Goal: Navigation & Orientation: Find specific page/section

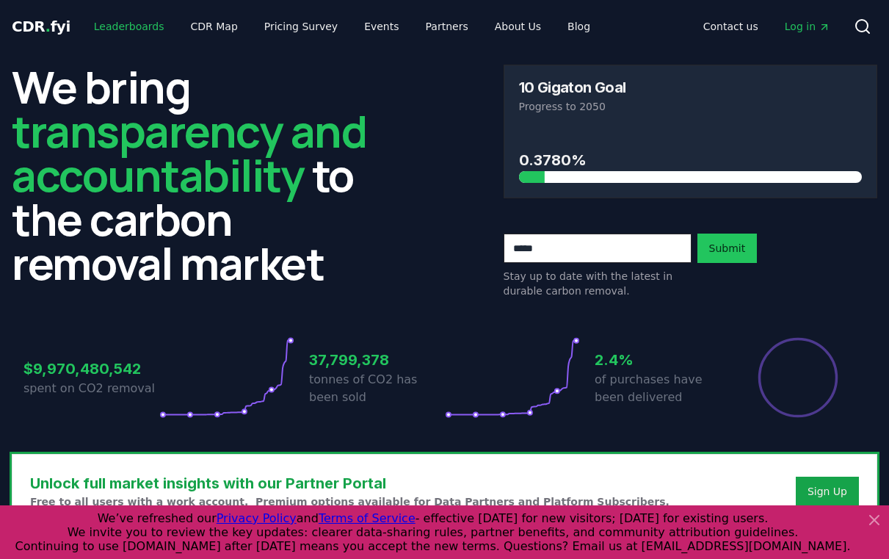
click at [123, 18] on link "Leaderboards" at bounding box center [129, 26] width 94 height 26
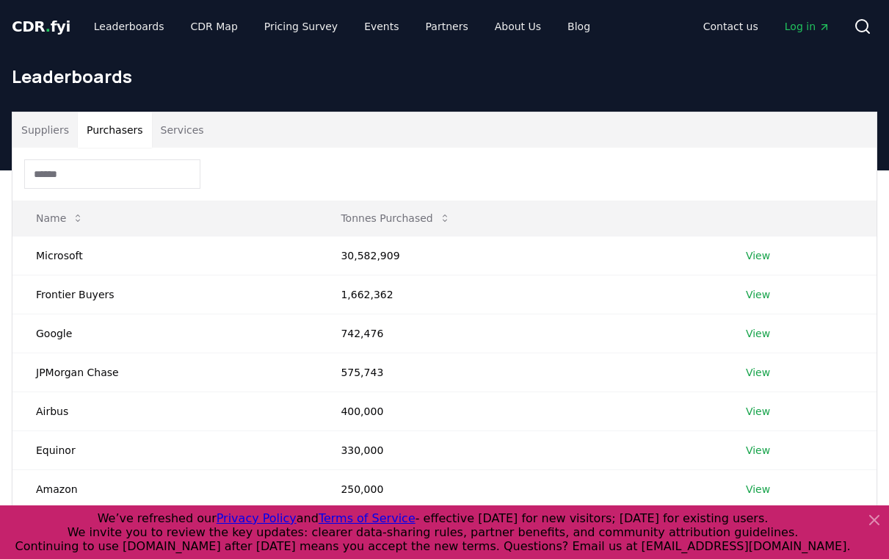
click at [125, 129] on button "Purchasers" at bounding box center [115, 129] width 74 height 35
click at [102, 181] on input at bounding box center [112, 173] width 176 height 29
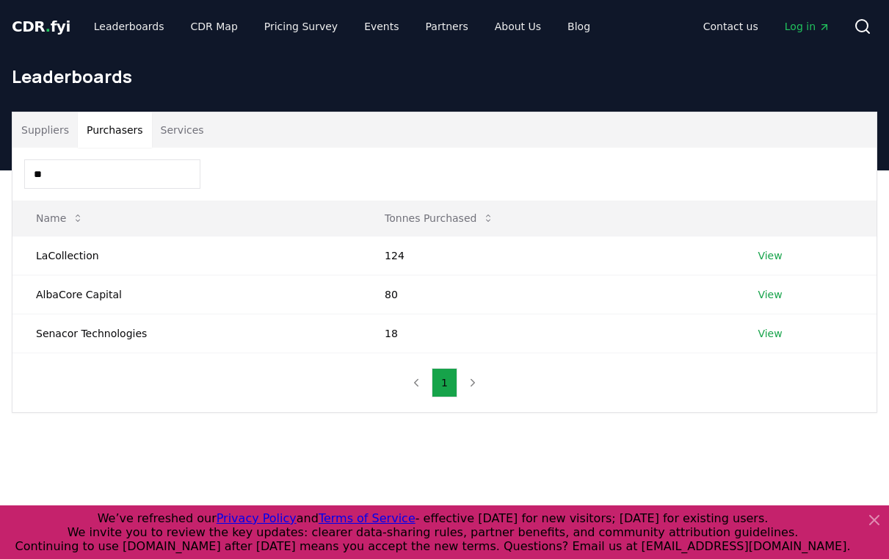
type input "*"
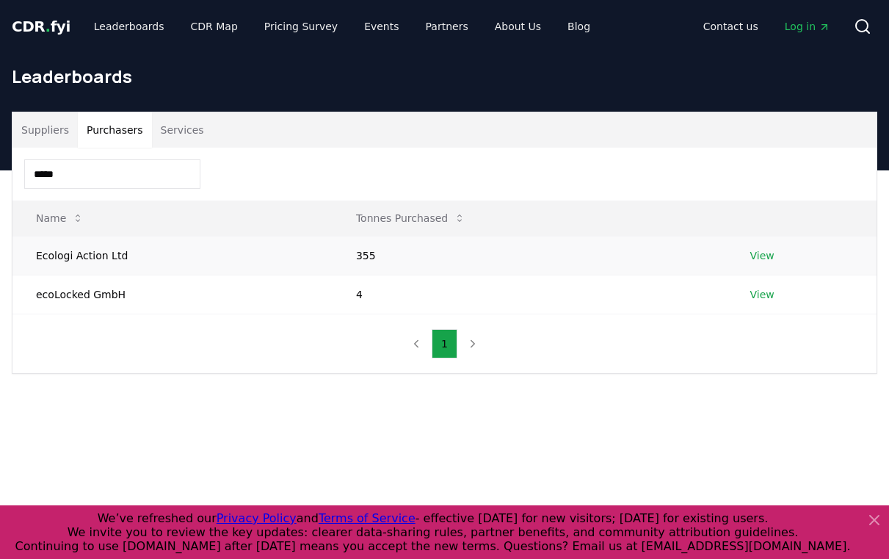
type input "*****"
click at [762, 256] on link "View" at bounding box center [762, 255] width 24 height 15
